Goal: Task Accomplishment & Management: Manage account settings

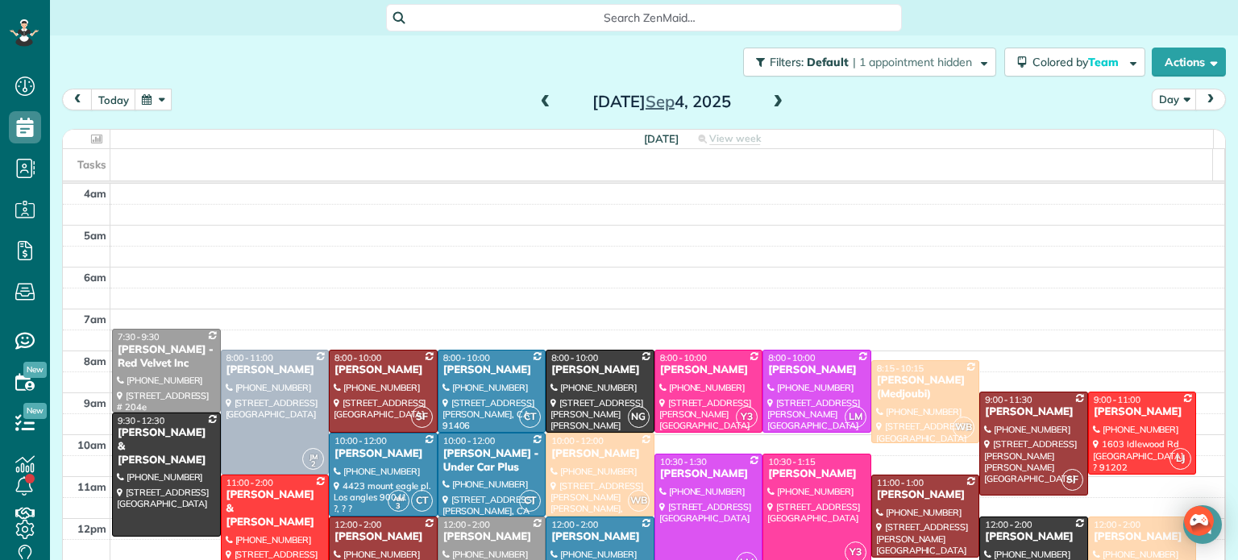
scroll to position [126, 0]
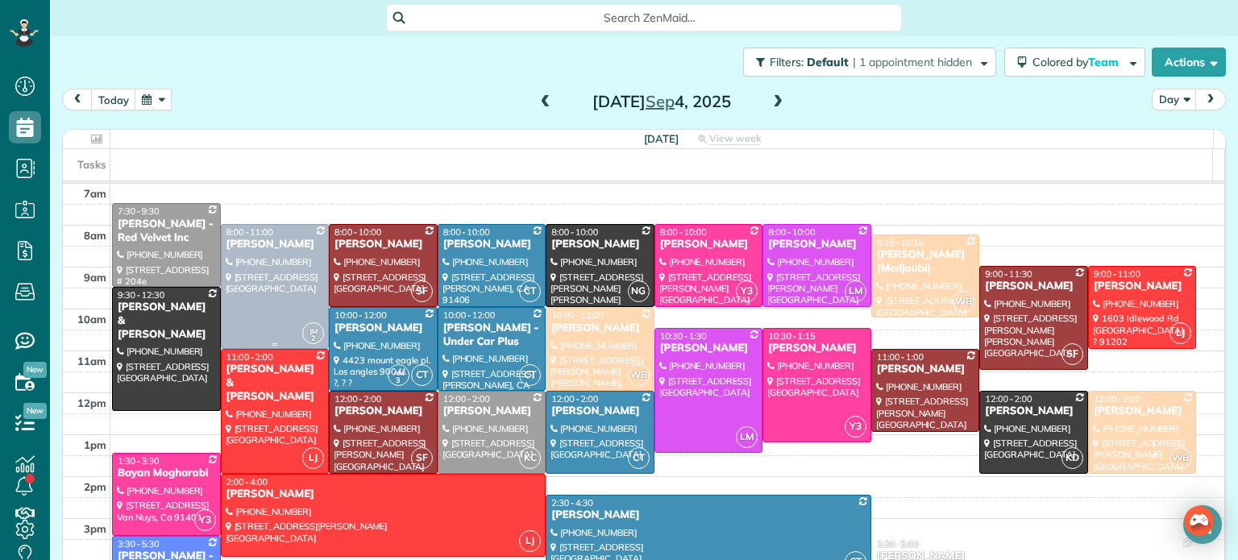
click at [247, 283] on div at bounding box center [275, 286] width 107 height 123
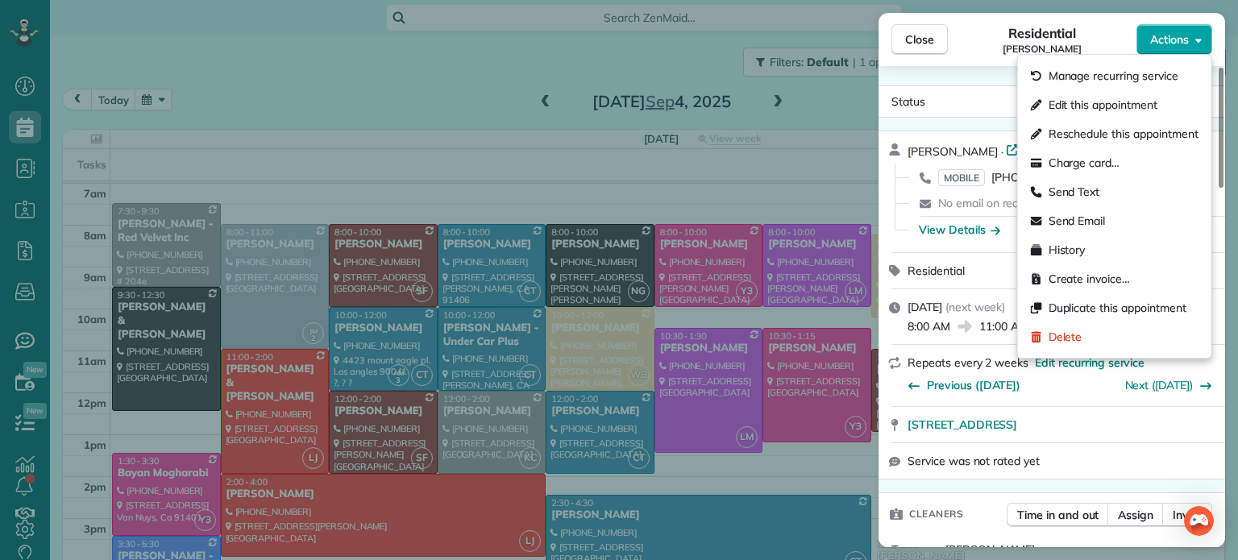
click at [1166, 37] on span "Actions" at bounding box center [1170, 39] width 39 height 16
click at [911, 29] on button "Close" at bounding box center [920, 39] width 56 height 31
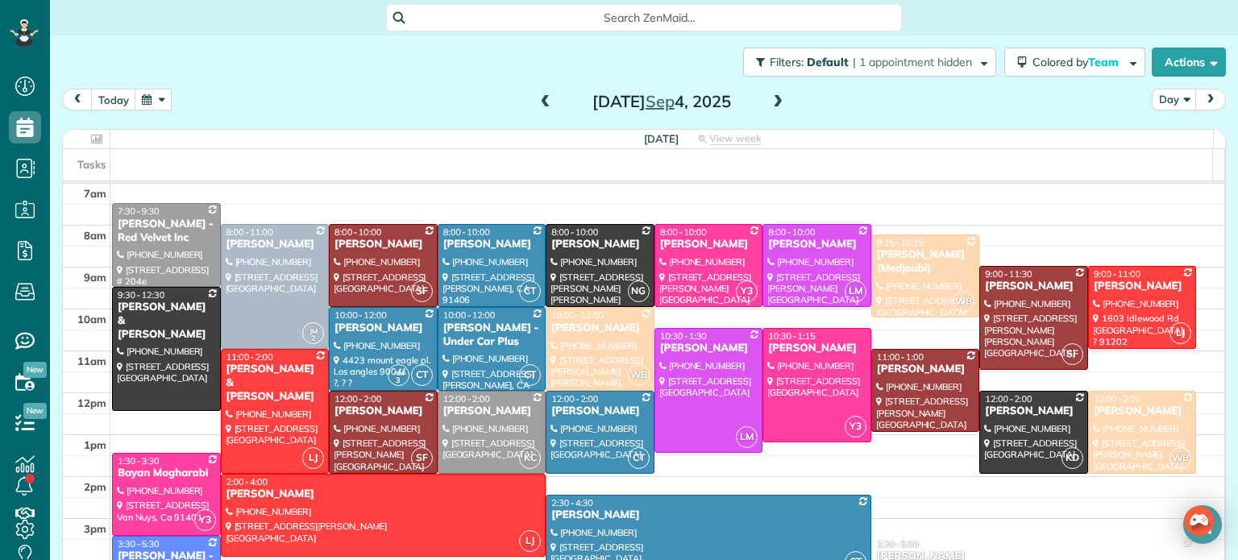
click at [537, 97] on span at bounding box center [546, 102] width 18 height 15
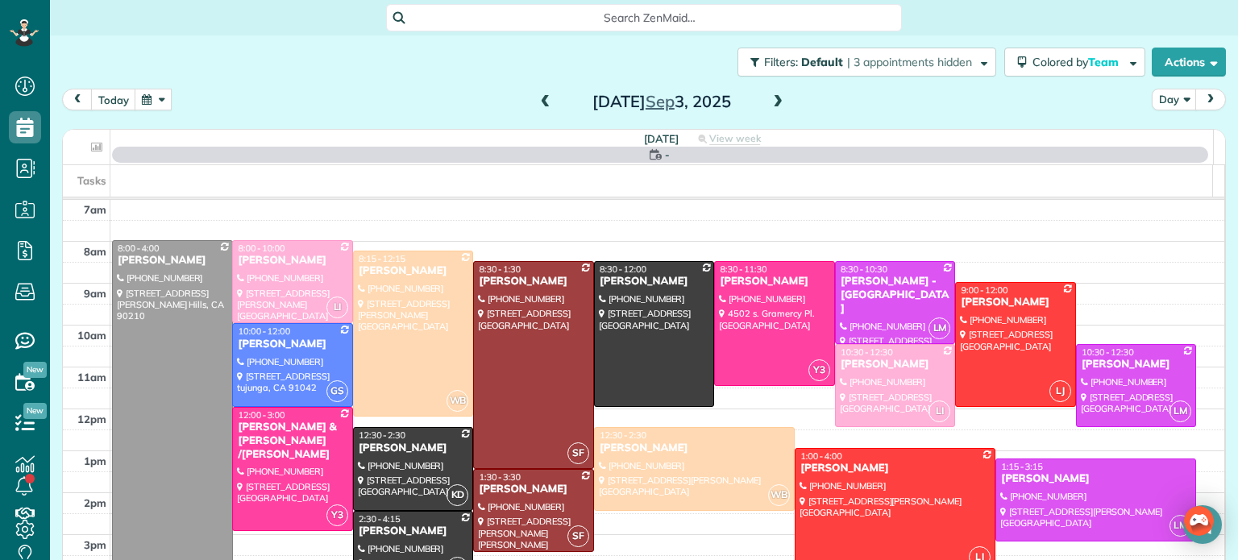
click at [772, 98] on span at bounding box center [778, 102] width 18 height 15
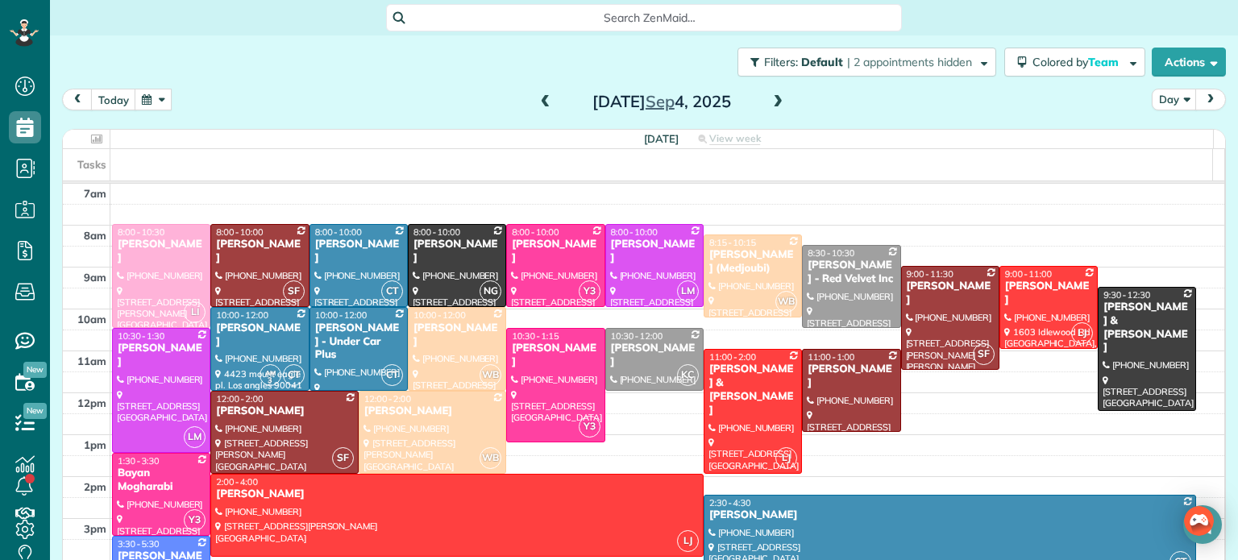
click at [273, 67] on div "Filters: Default | 2 appointments hidden Colored by Team Color by Cleaner Color…" at bounding box center [644, 61] width 1188 height 53
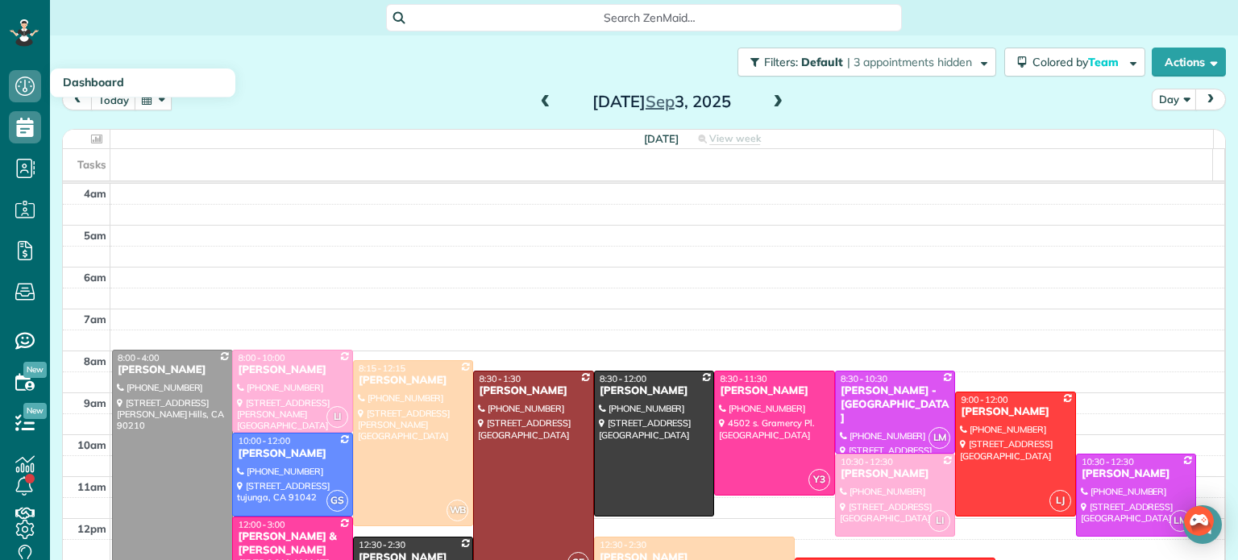
scroll to position [126, 0]
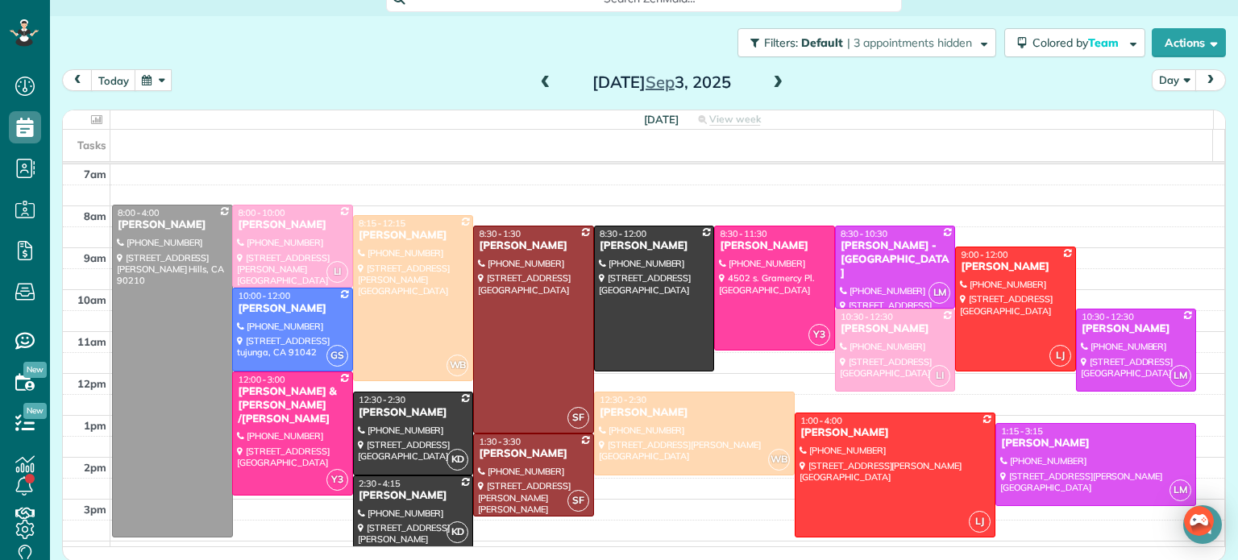
click at [279, 43] on div "Filters: Default | 3 appointments hidden Colored by Team Color by Cleaner Color…" at bounding box center [644, 42] width 1188 height 53
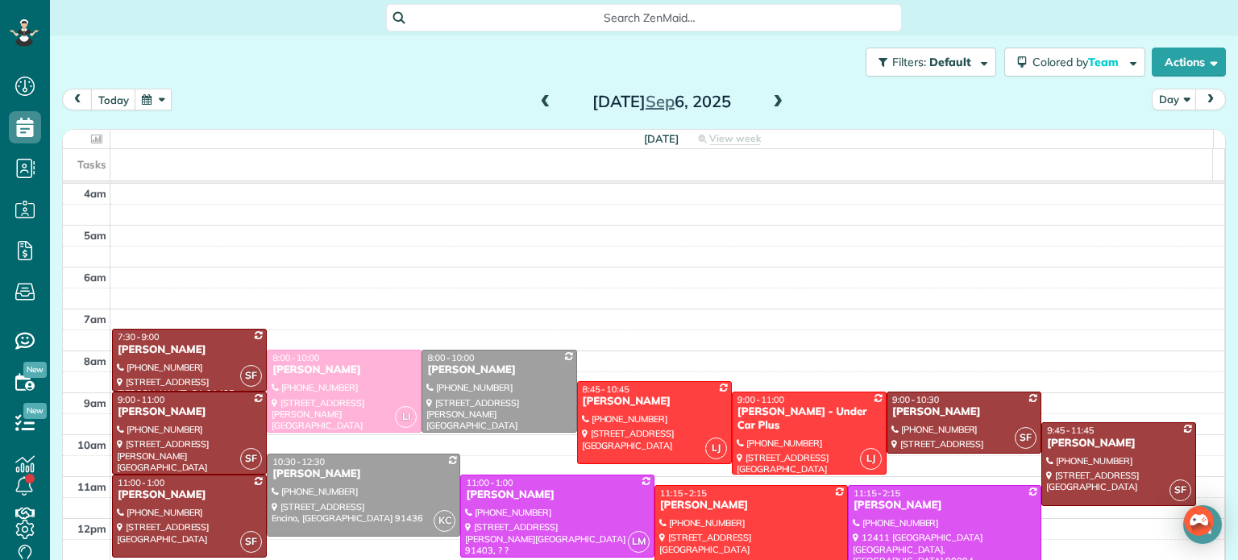
scroll to position [126, 0]
